Goal: Check status: Check status

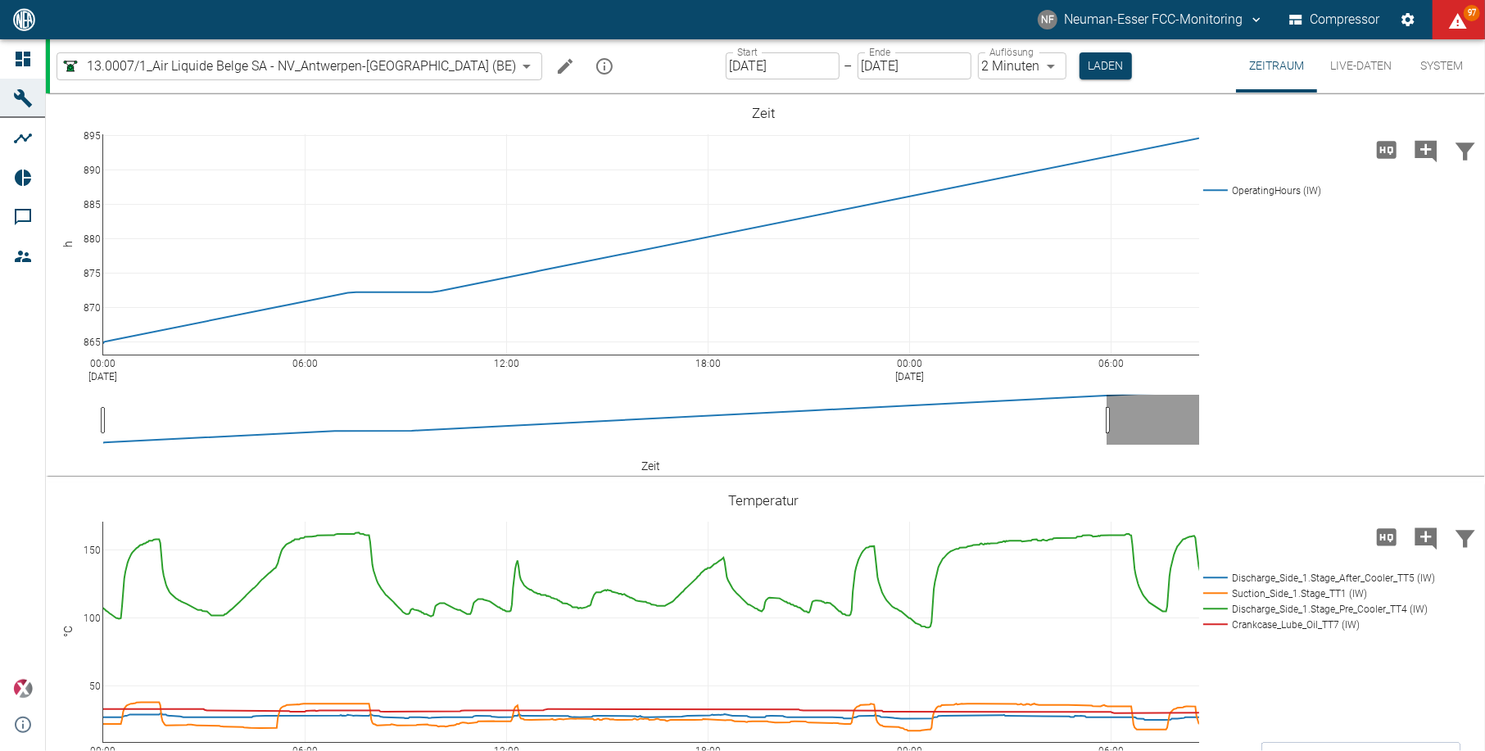
scroll to position [455, 0]
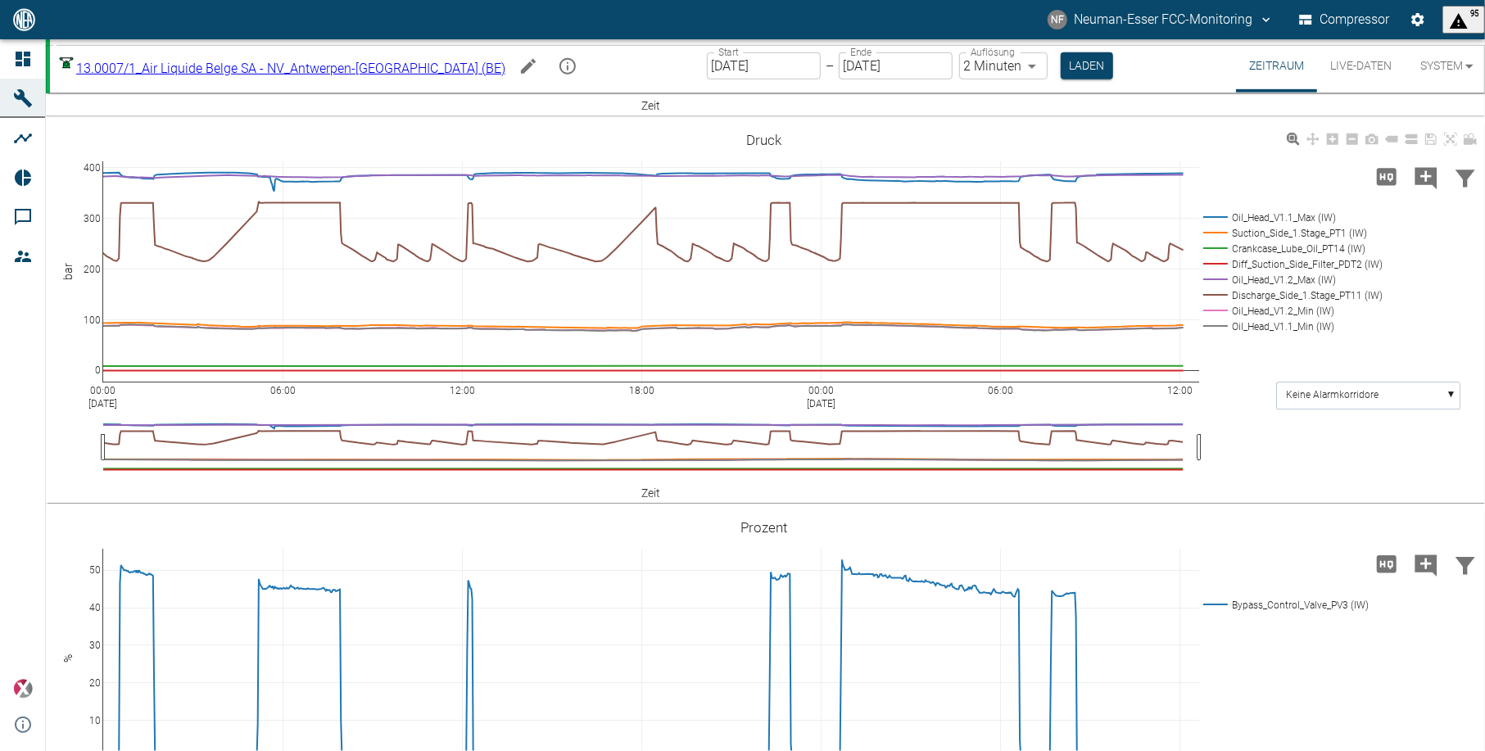
scroll to position [655, 0]
